Goal: Information Seeking & Learning: Check status

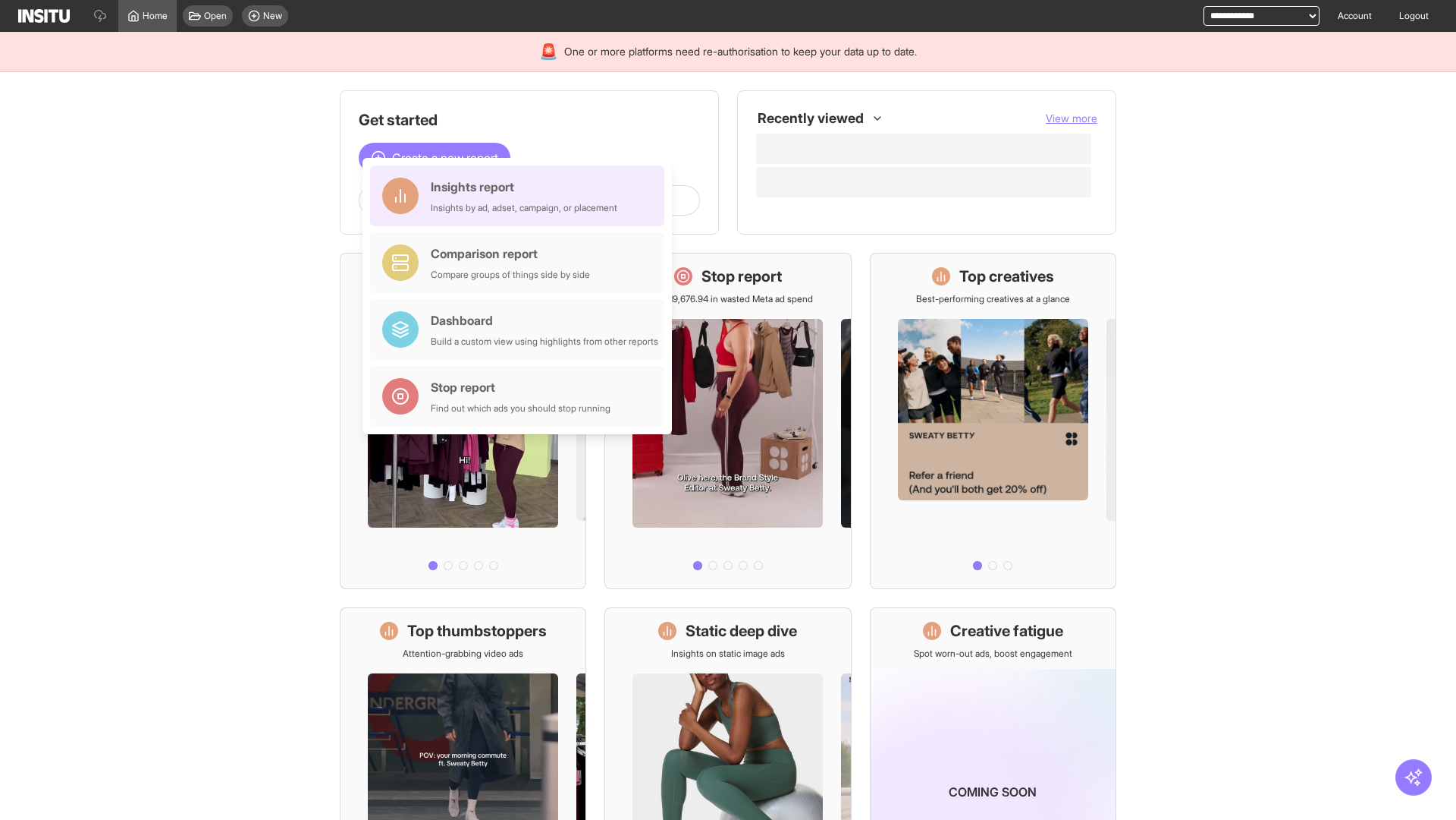
click at [521, 196] on div "Insights report Insights by ad, adset, campaign, or placement" at bounding box center [524, 196] width 187 height 36
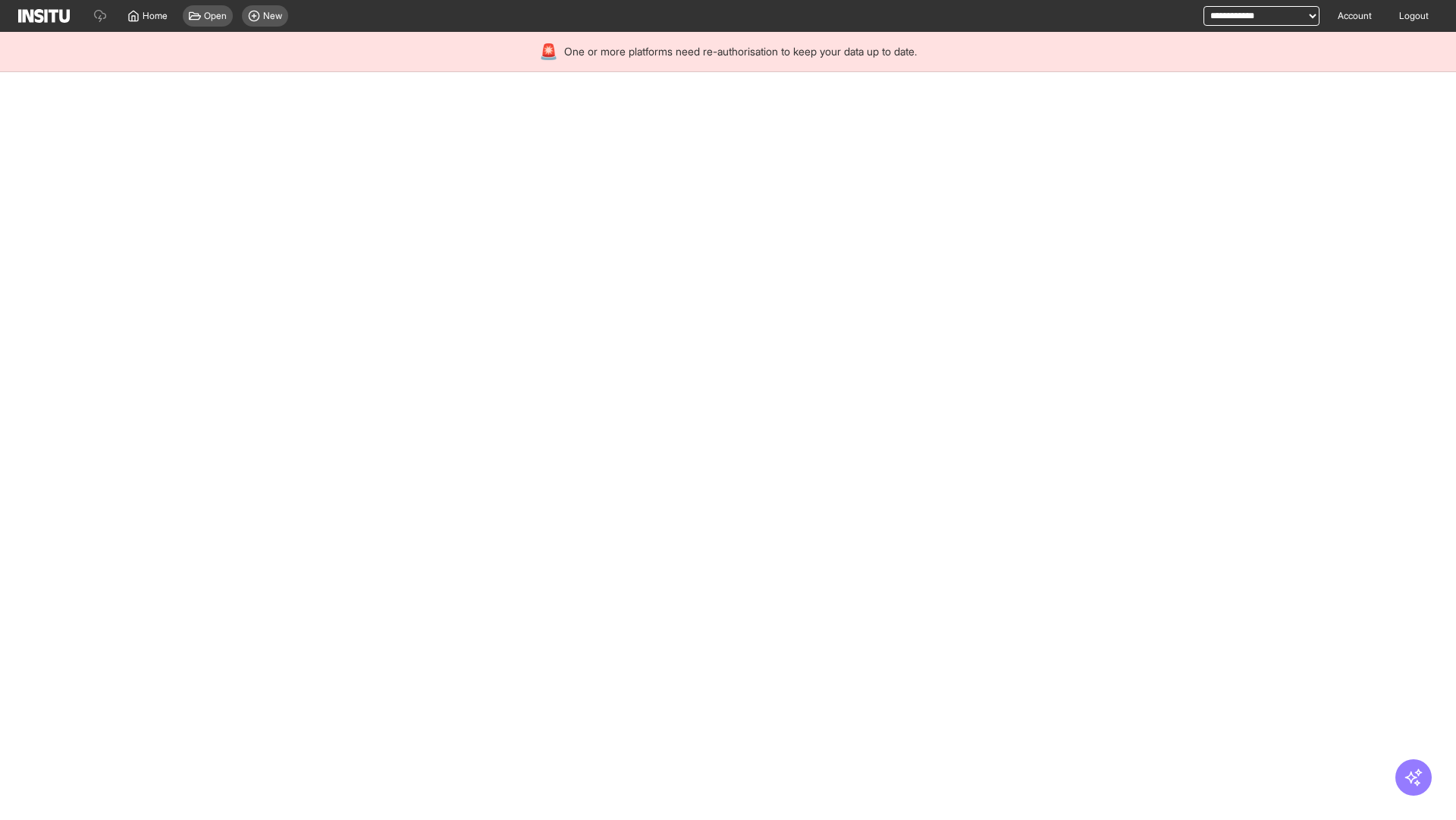
select select "**"
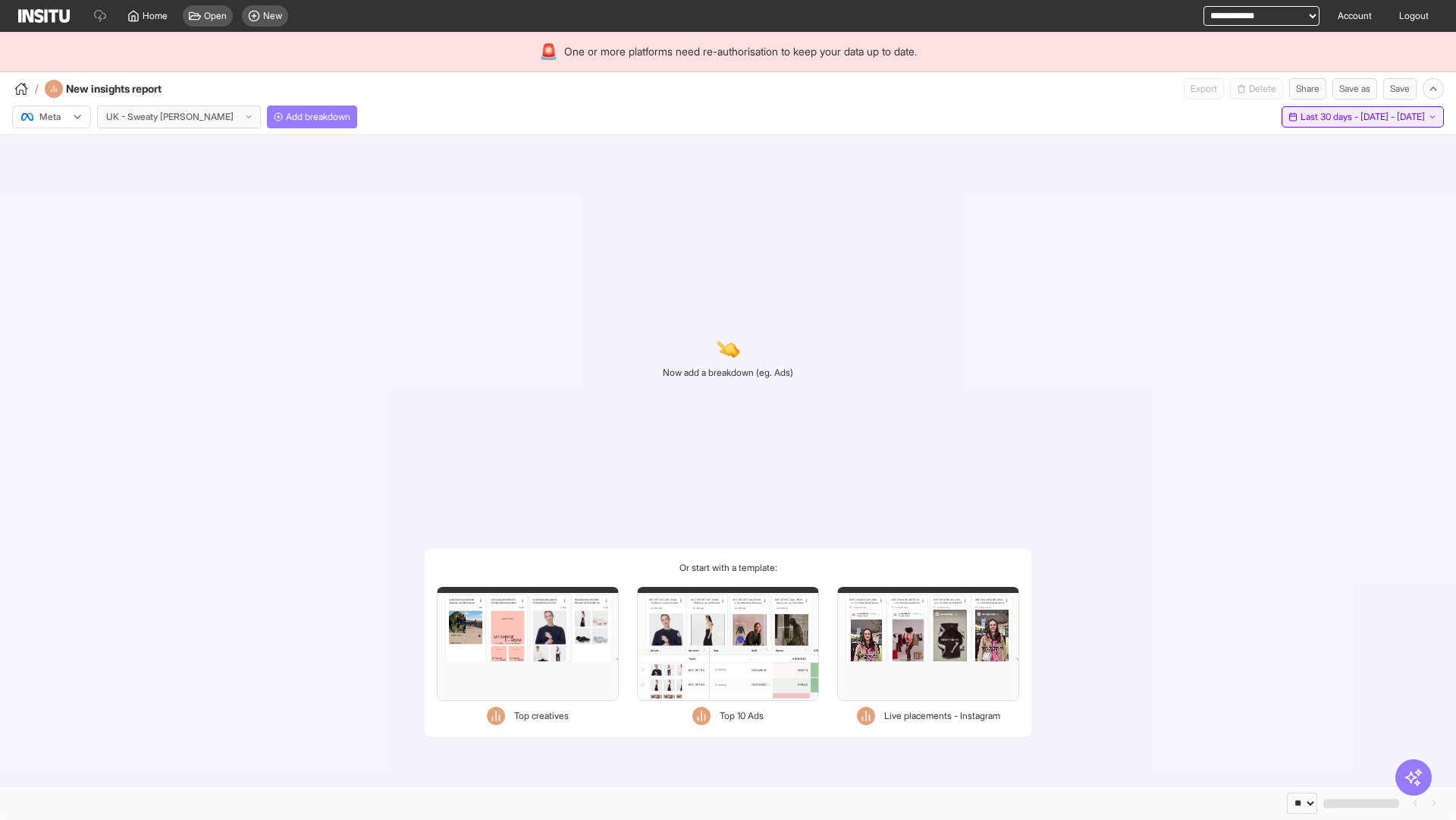
click at [1329, 117] on span "Last 30 days - [DATE] - [DATE]" at bounding box center [1363, 117] width 124 height 12
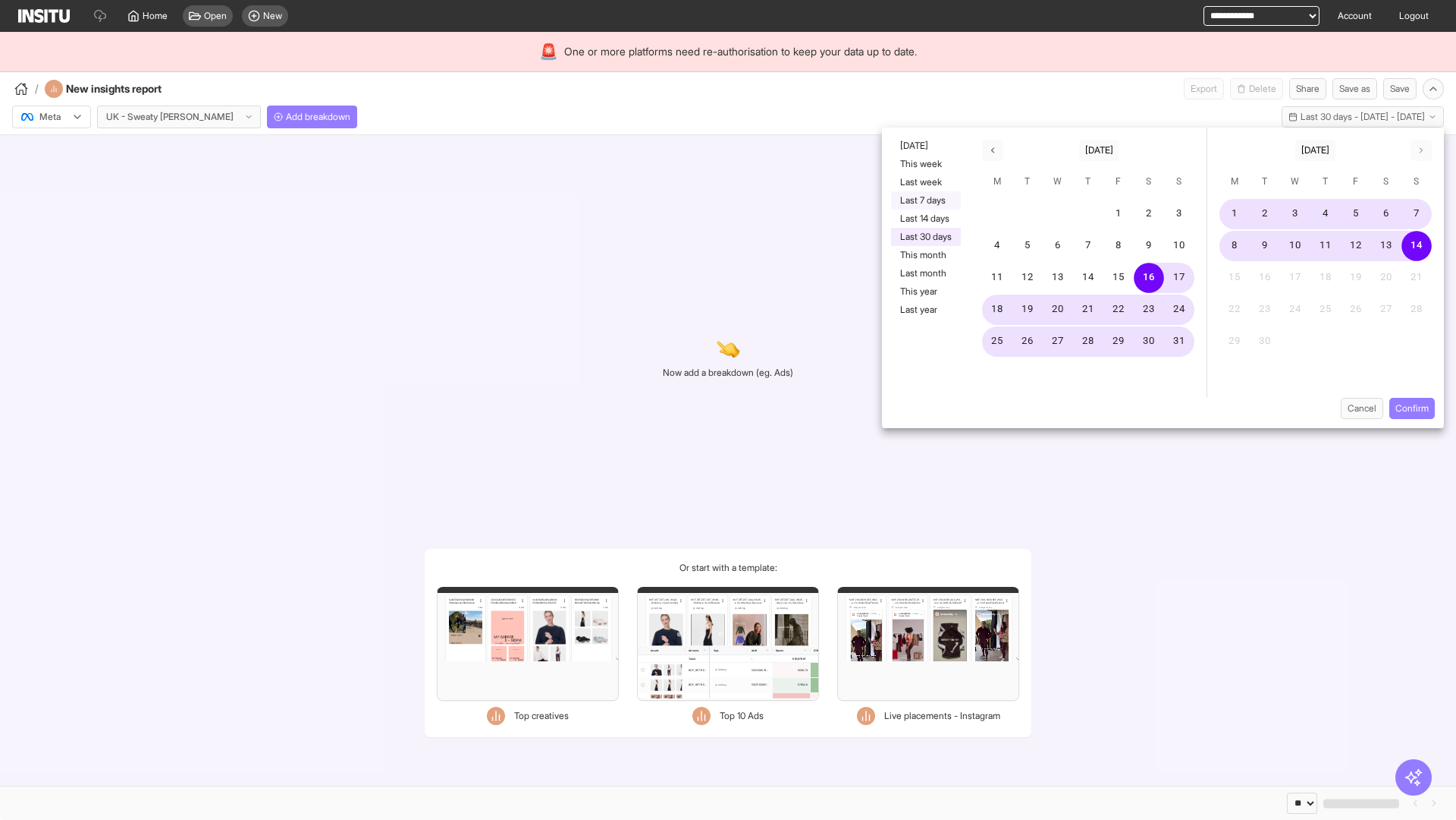
click at [925, 200] on button "Last 7 days" at bounding box center [926, 200] width 70 height 18
